Goal: Transaction & Acquisition: Purchase product/service

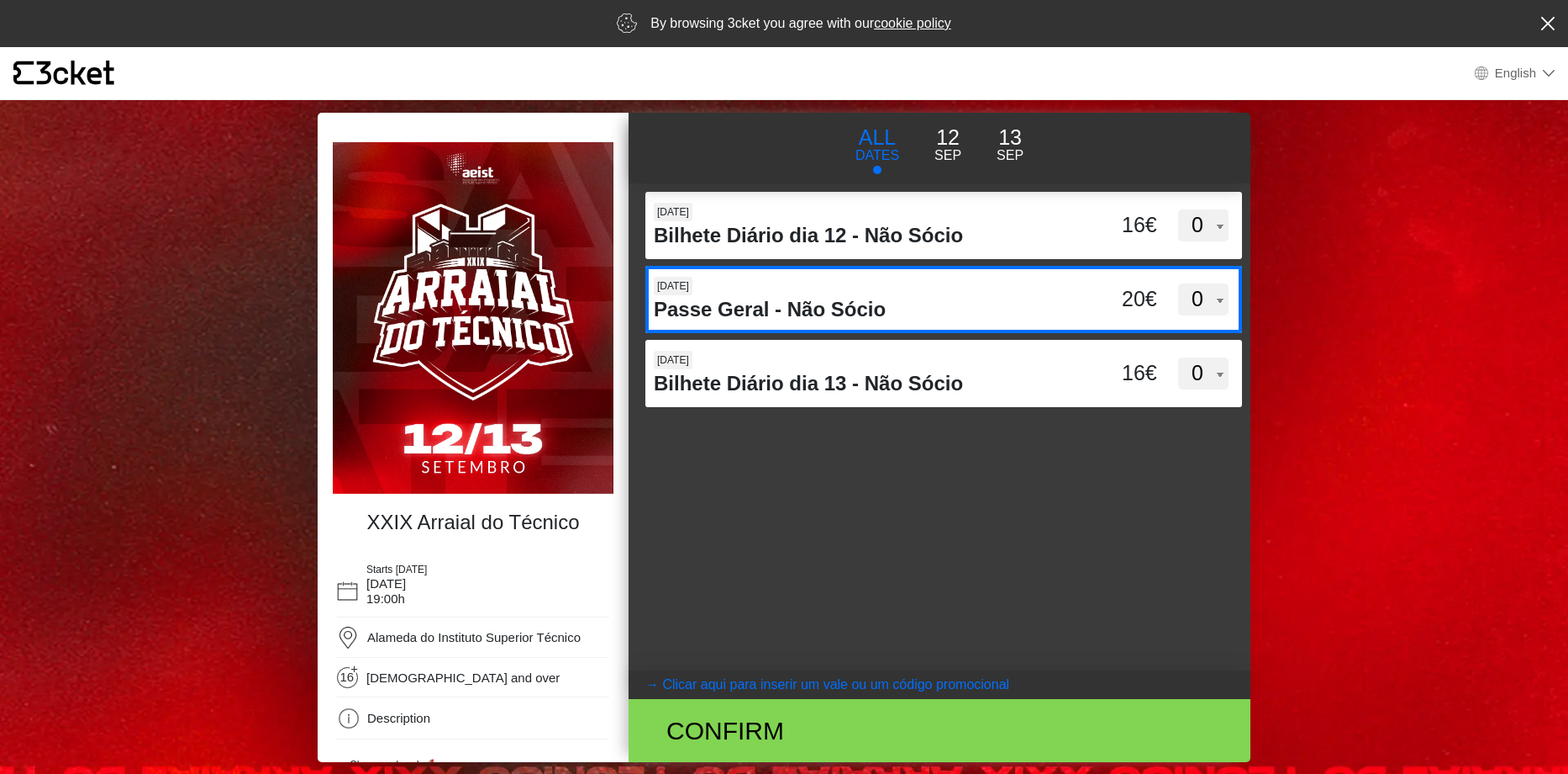
click at [1208, 298] on select "0 1 2 3 4 5 6 7 8 9 10 11 12 13 14 15" at bounding box center [1203, 299] width 50 height 32
select select "1"
click at [1178, 283] on select "0 1 2 3 4 5 6 7 8 9 10 11 12 13 14 15" at bounding box center [1203, 299] width 50 height 32
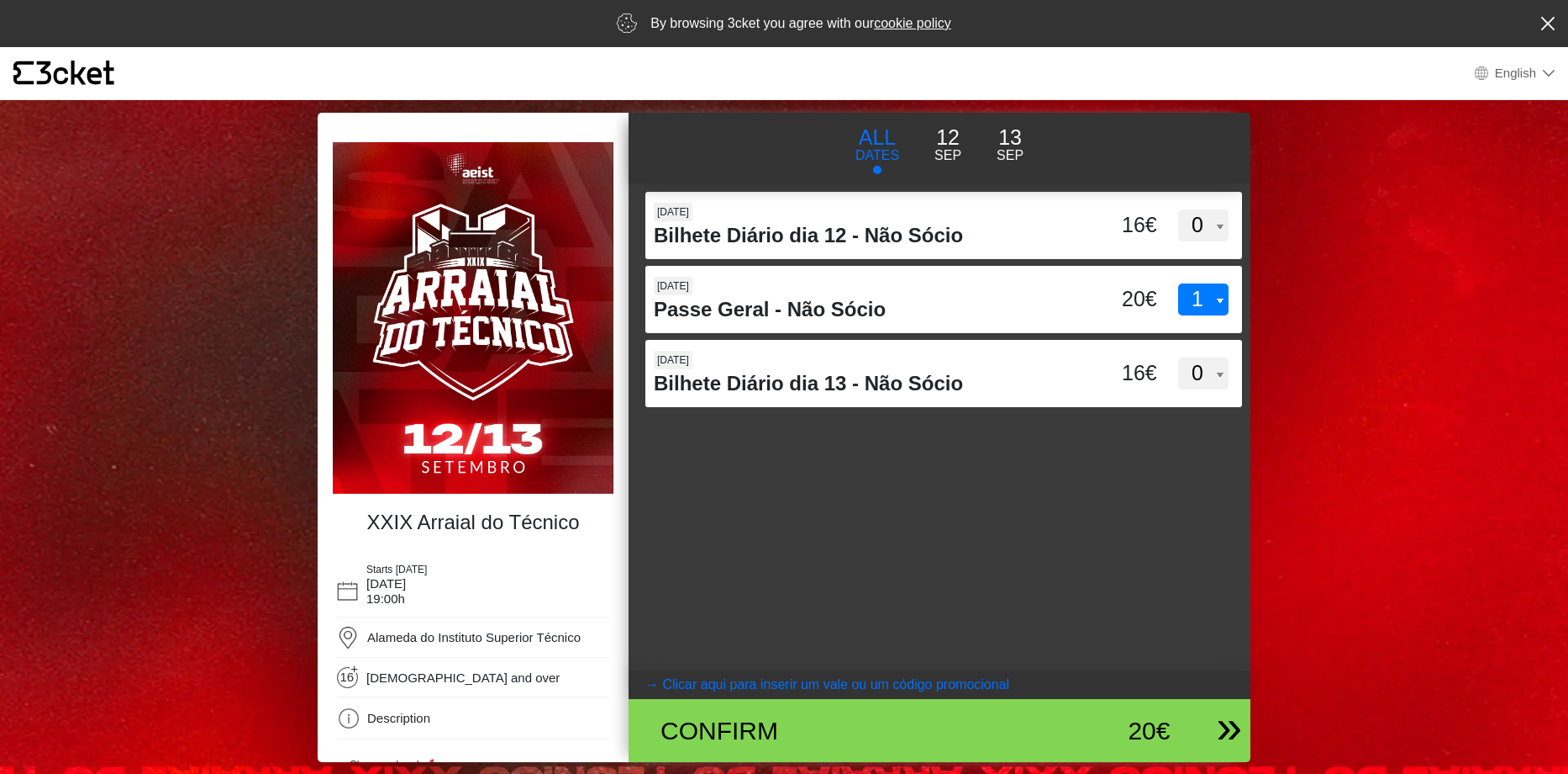
click at [780, 725] on div "Confirm" at bounding box center [838, 731] width 380 height 38
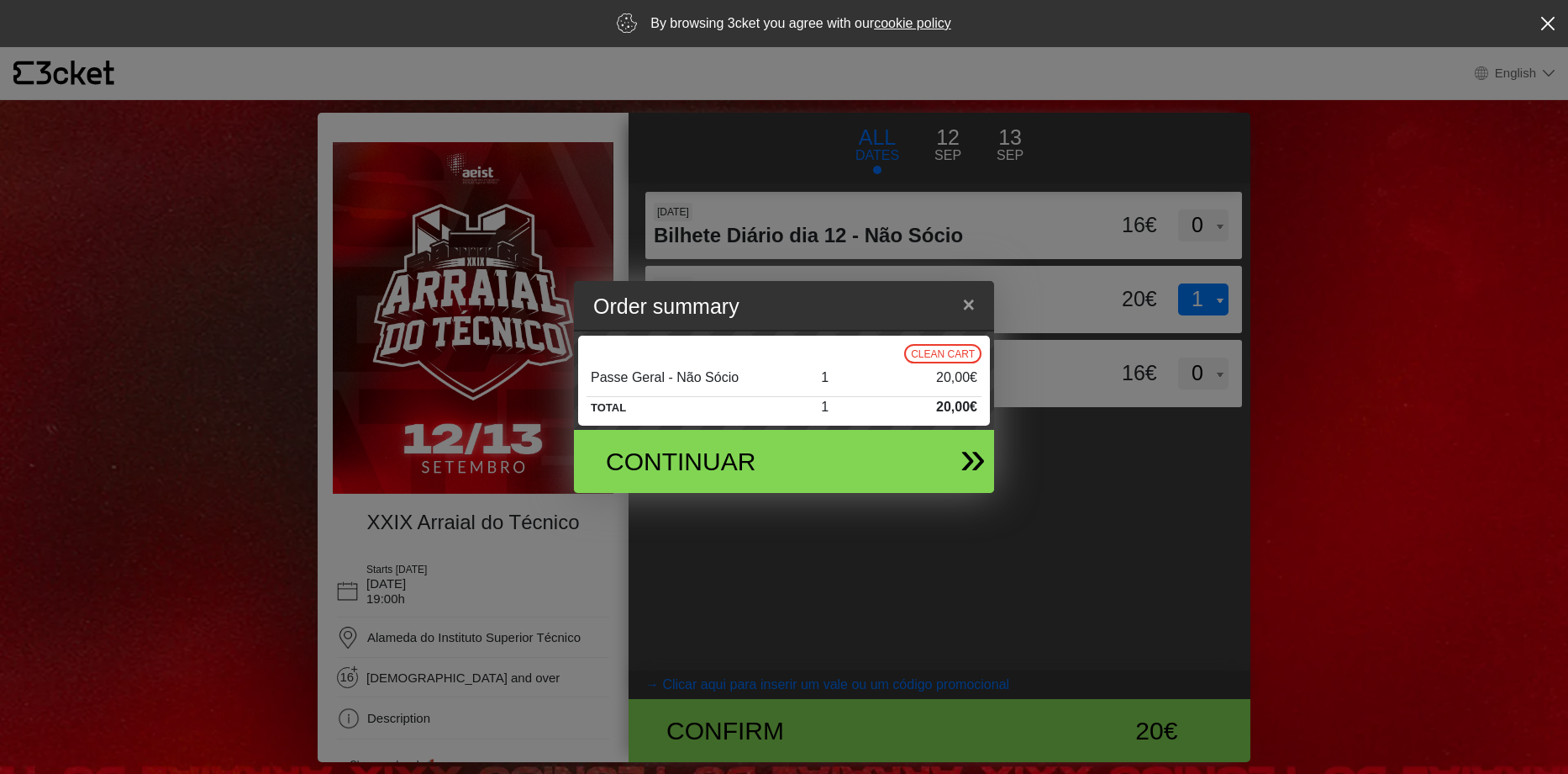
click at [723, 455] on div "Continuar" at bounding box center [715, 461] width 246 height 38
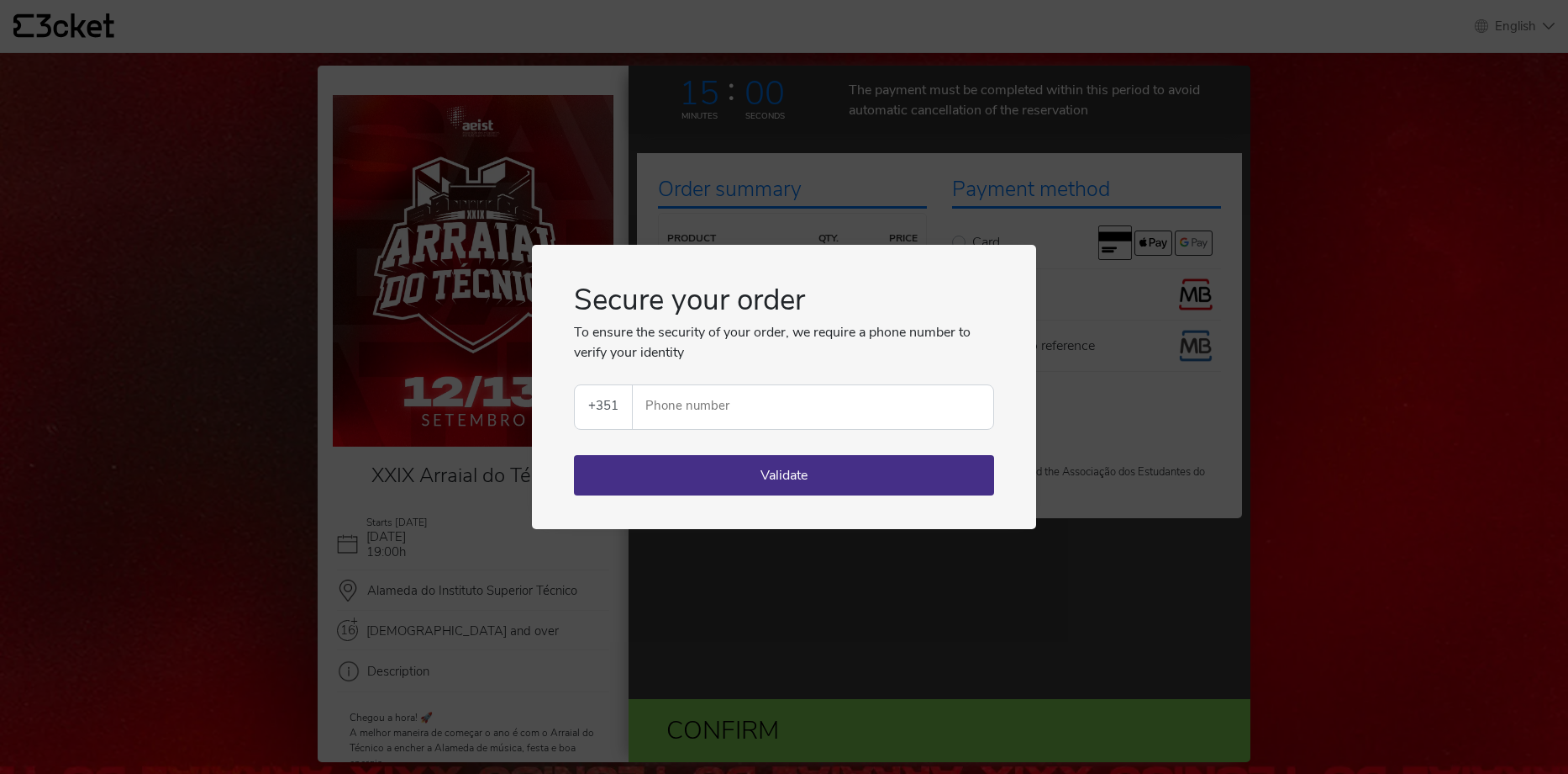
drag, startPoint x: 869, startPoint y: 289, endPoint x: 1184, endPoint y: 634, distance: 467.2
click at [1184, 634] on div "Secure your order To ensure the security of your order, we require a phone numb…" at bounding box center [784, 387] width 1568 height 774
click at [1117, 638] on div "Secure your order To ensure the security of your order, we require a phone numb…" at bounding box center [784, 387] width 1568 height 774
click at [330, 113] on div "Secure your order To ensure the security of your order, we require a phone numb…" at bounding box center [784, 387] width 1568 height 774
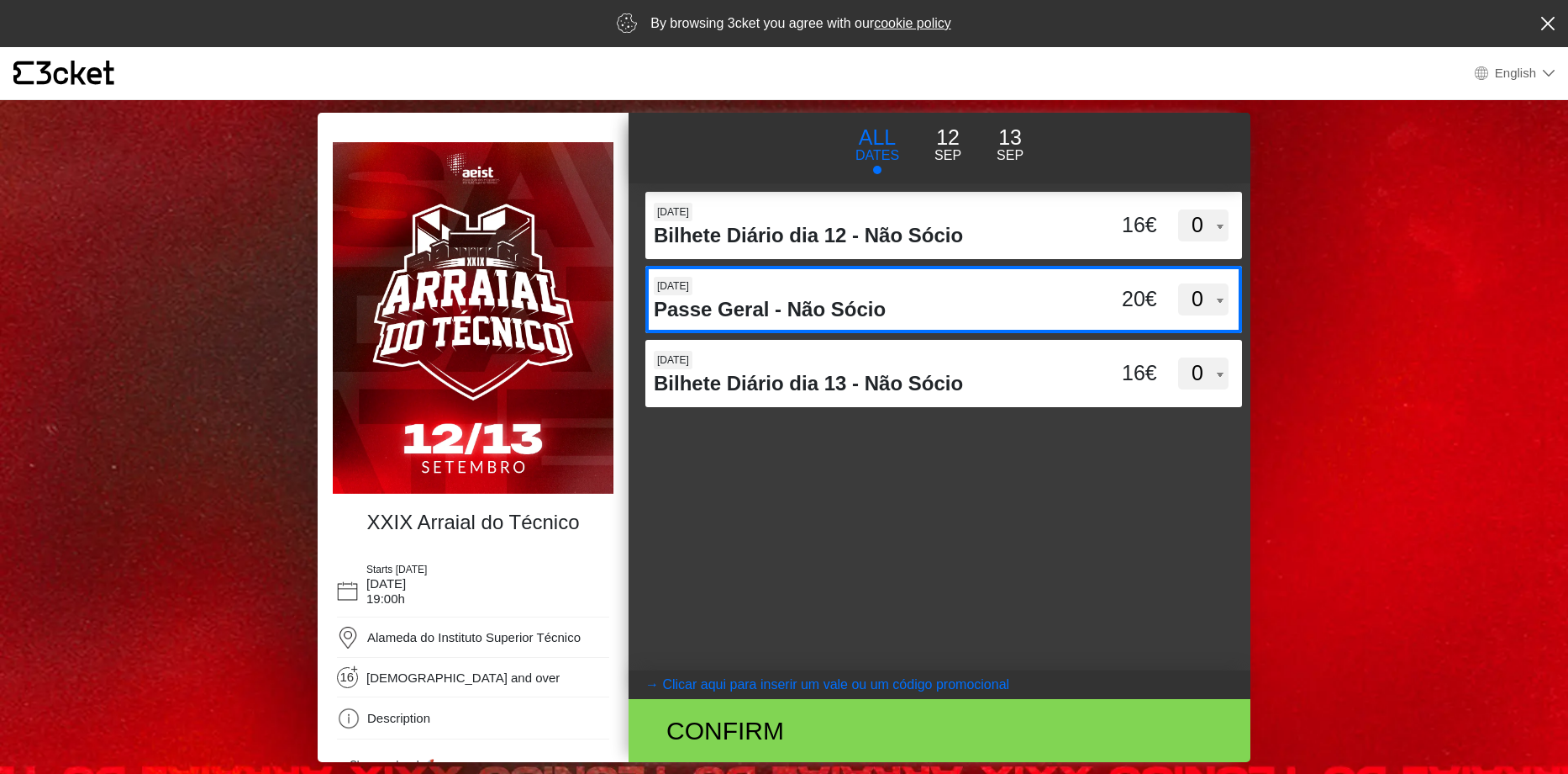
click at [1197, 289] on select "0 1 2 3 4 5 6 7 8 9 10 11 12 13 14 15" at bounding box center [1203, 299] width 50 height 32
click at [1203, 290] on select "0 1 2 3 4 5 6 7 8 9 10 11 12 13 14 15" at bounding box center [1203, 299] width 50 height 32
click at [1197, 304] on select "0 1 2 3 4 5 6 7 8 9 10 11 12 13 14 15" at bounding box center [1203, 299] width 50 height 32
select select "1"
click at [1178, 283] on select "0 1 2 3 4 5 6 7 8 9 10 11 12 13 14 15" at bounding box center [1203, 299] width 50 height 32
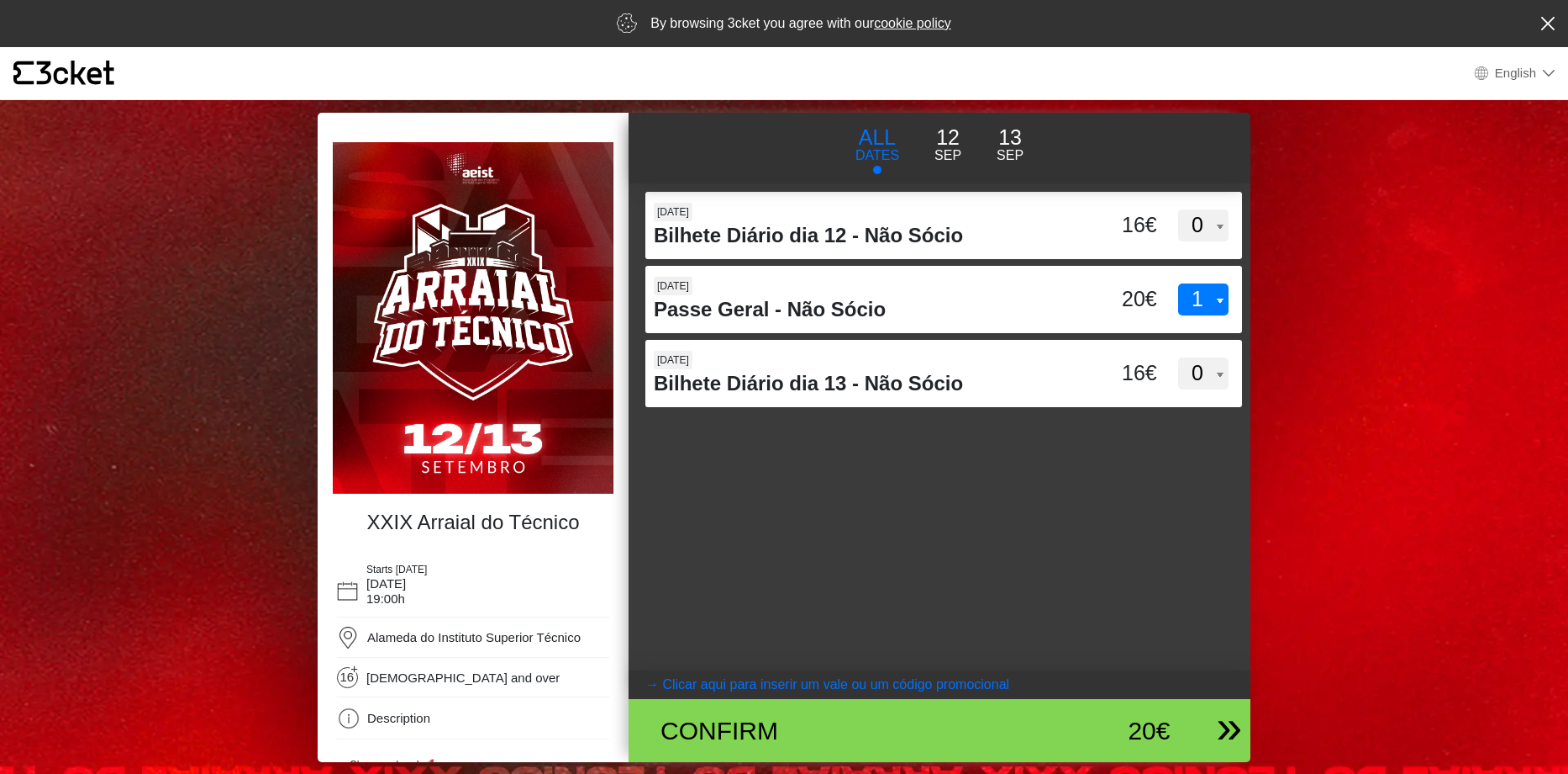
click at [1109, 727] on div "20€" at bounding box center [1099, 731] width 143 height 38
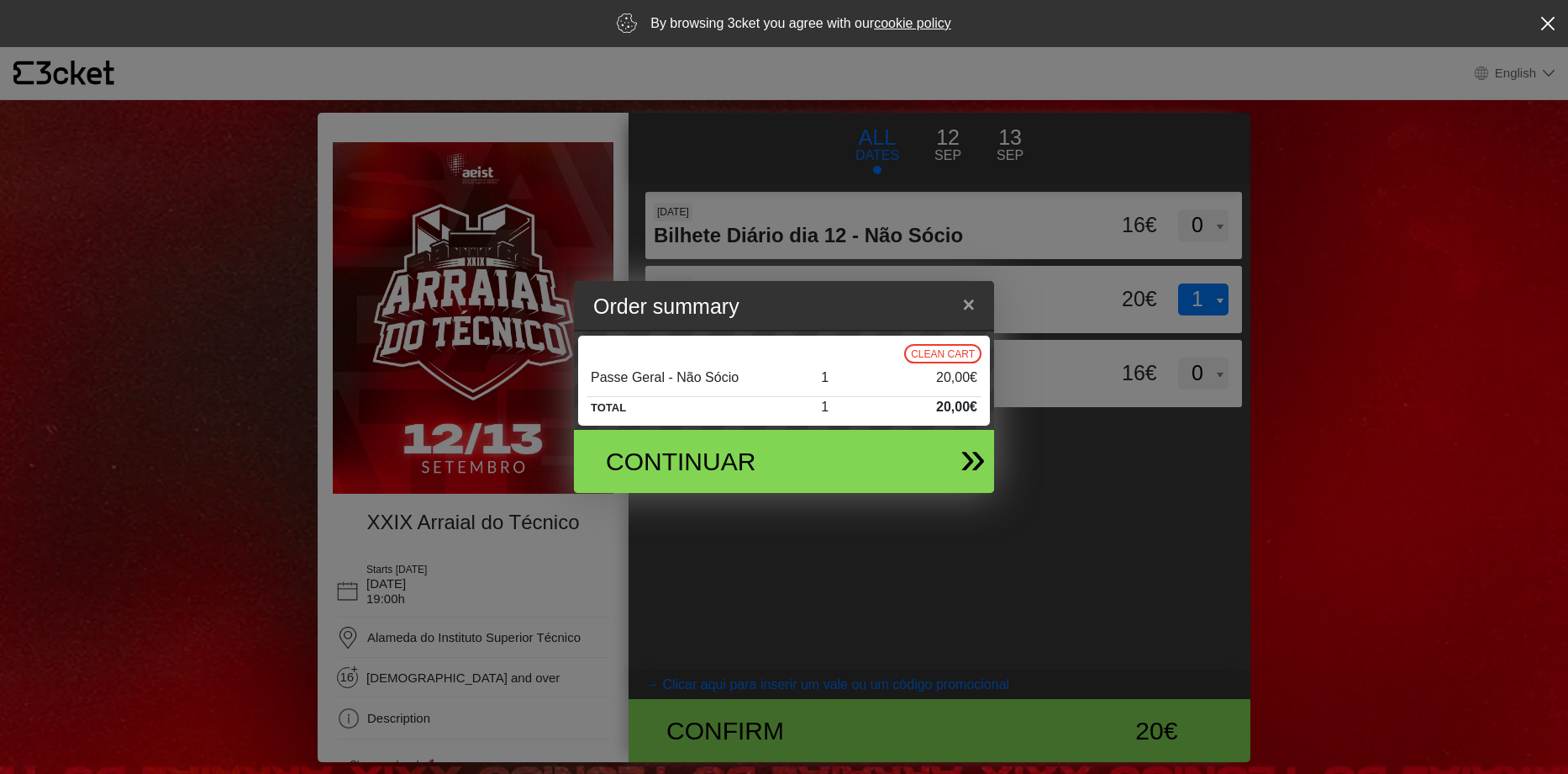
click at [827, 472] on div "Continuar" at bounding box center [715, 461] width 246 height 38
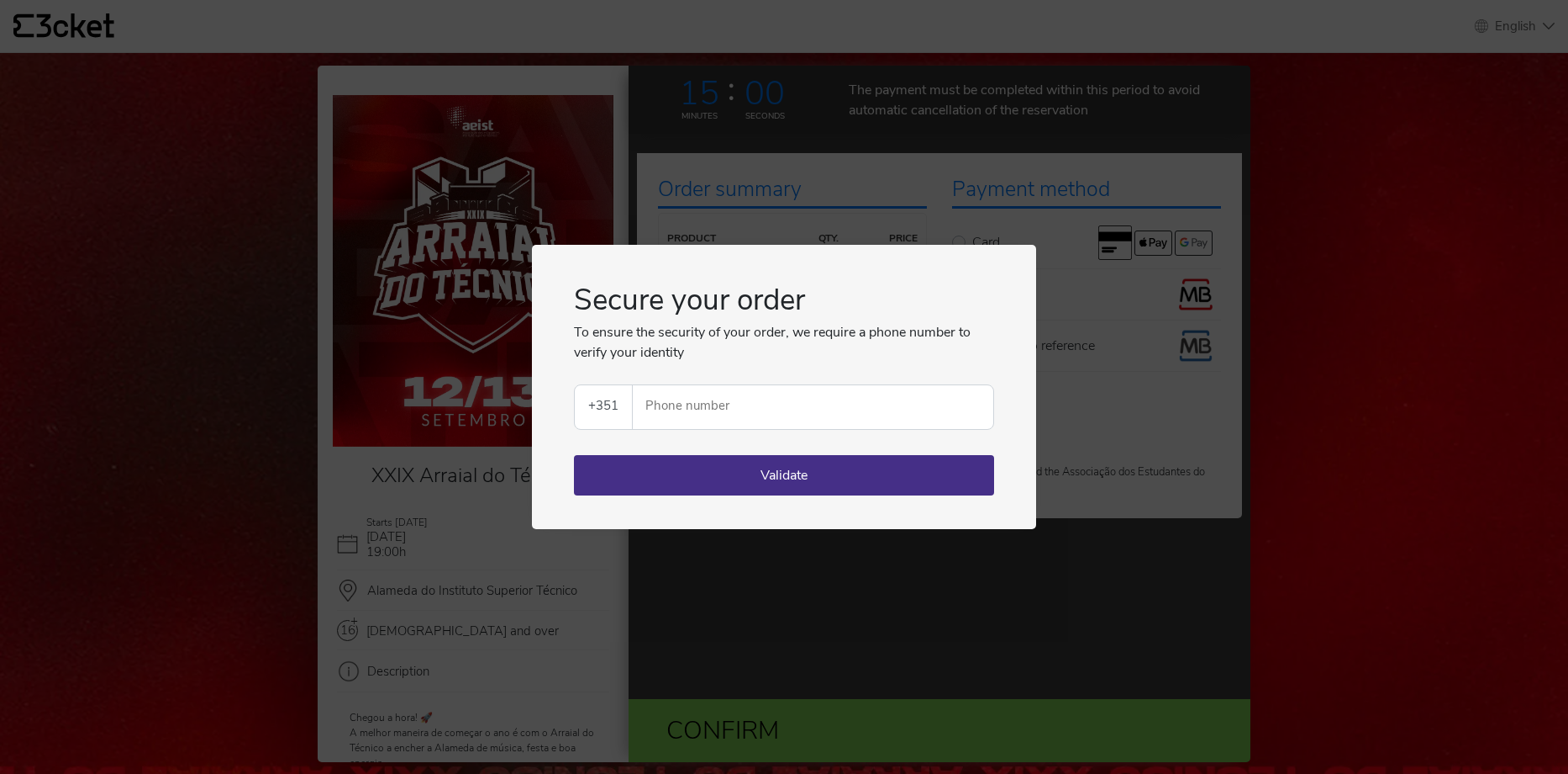
click at [748, 388] on input "Phone number" at bounding box center [820, 407] width 347 height 43
type input "933787649"
click at [843, 468] on button "Validate" at bounding box center [784, 475] width 420 height 40
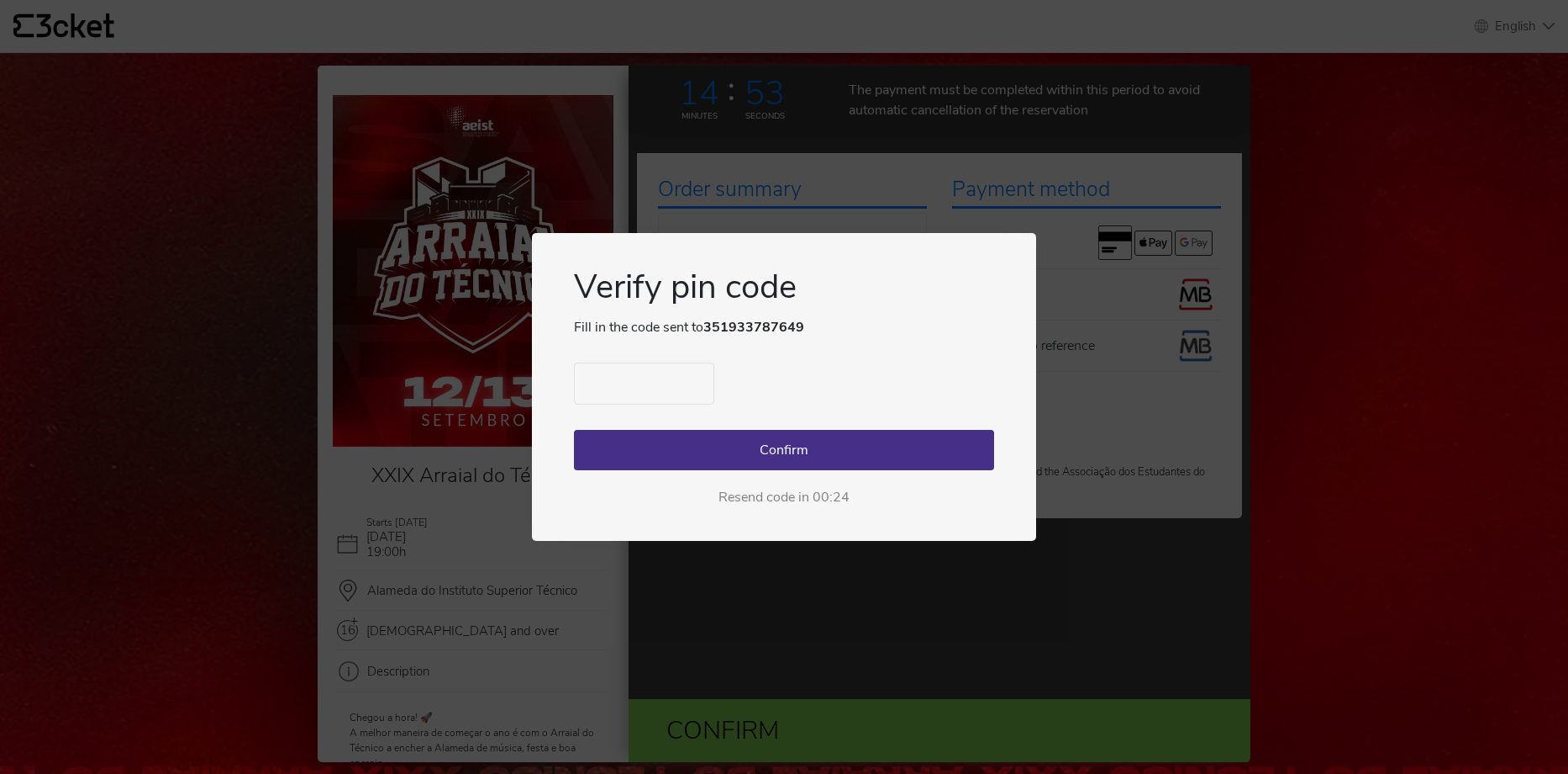
click at [652, 383] on input "text" at bounding box center [644, 383] width 141 height 42
type input "0127"
click at [819, 445] on button "Confirm" at bounding box center [784, 450] width 420 height 40
